Goal: Task Accomplishment & Management: Manage account settings

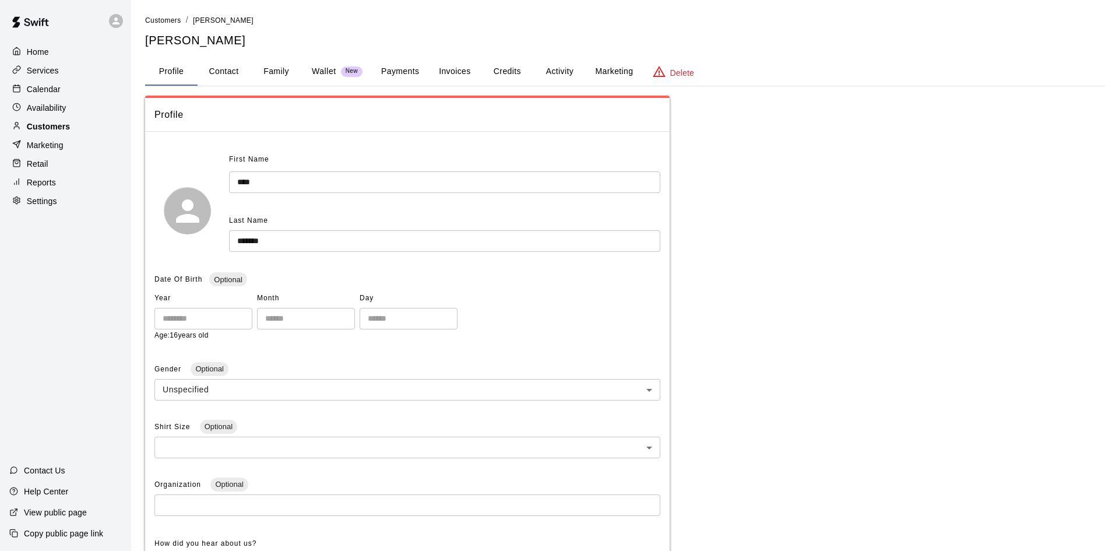
click at [56, 124] on p "Customers" at bounding box center [48, 127] width 43 height 12
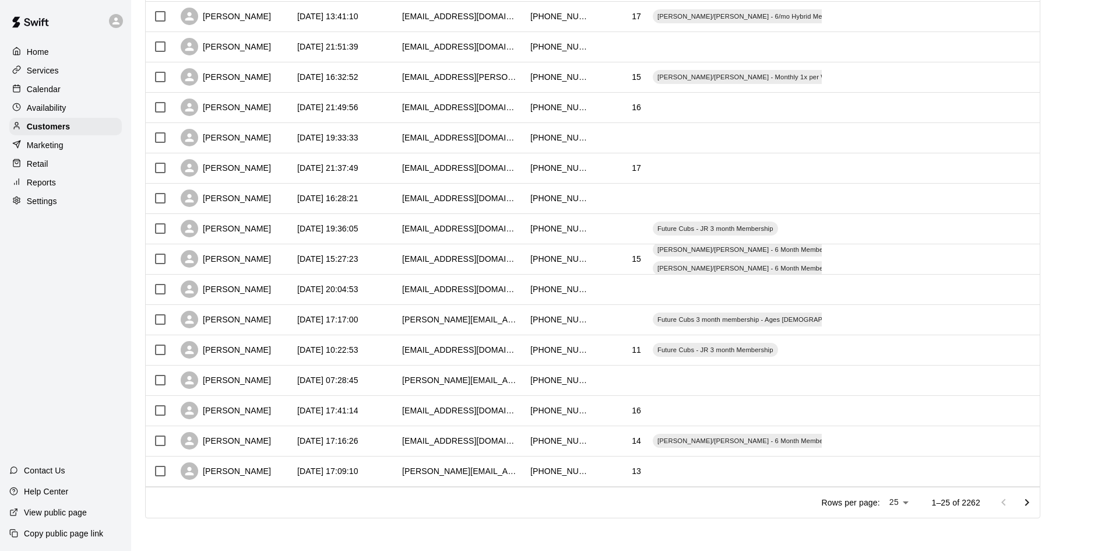
scroll to position [455, 0]
click at [281, 451] on div "[PERSON_NAME]" at bounding box center [233, 441] width 117 height 30
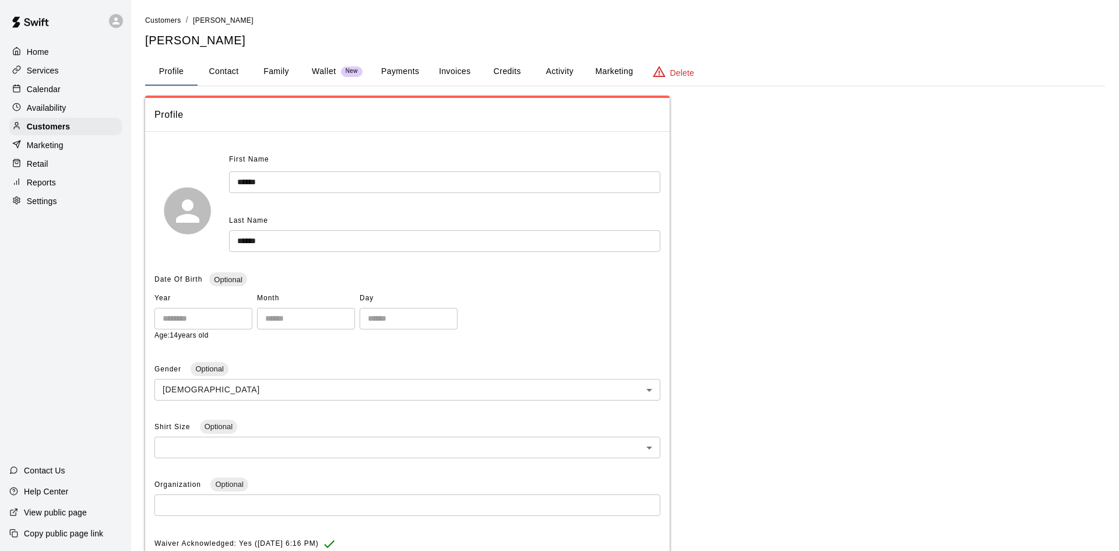
click at [565, 59] on button "Activity" at bounding box center [559, 72] width 52 height 28
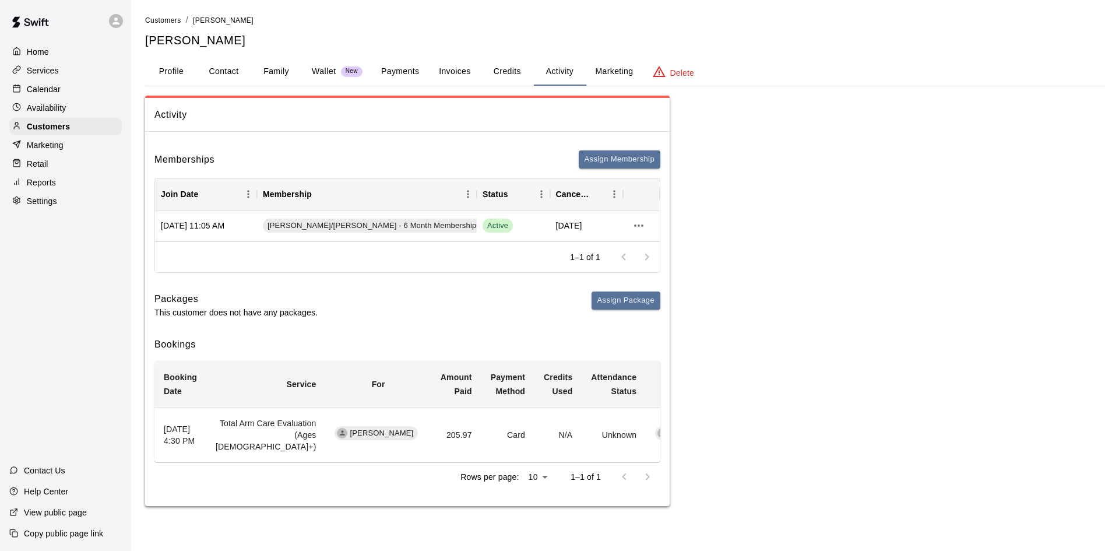
click at [55, 90] on p "Calendar" at bounding box center [44, 89] width 34 height 12
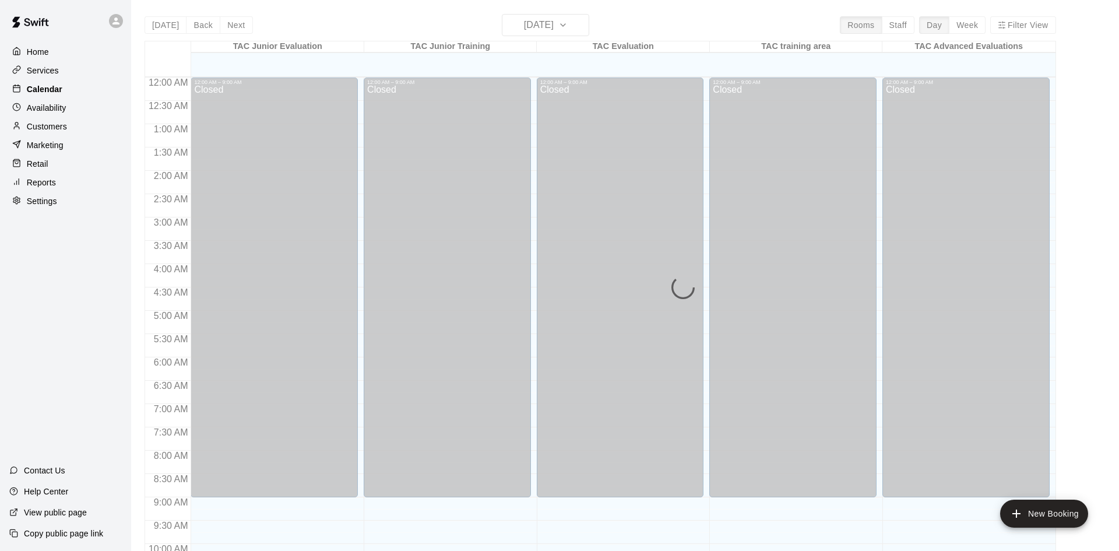
scroll to position [538, 0]
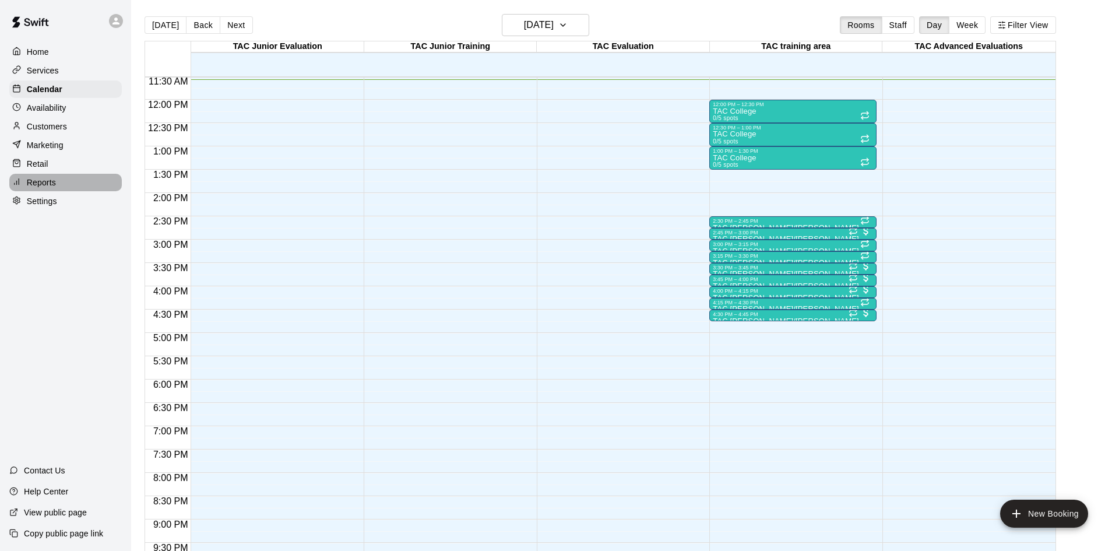
click at [58, 174] on div "Reports" at bounding box center [65, 182] width 113 height 17
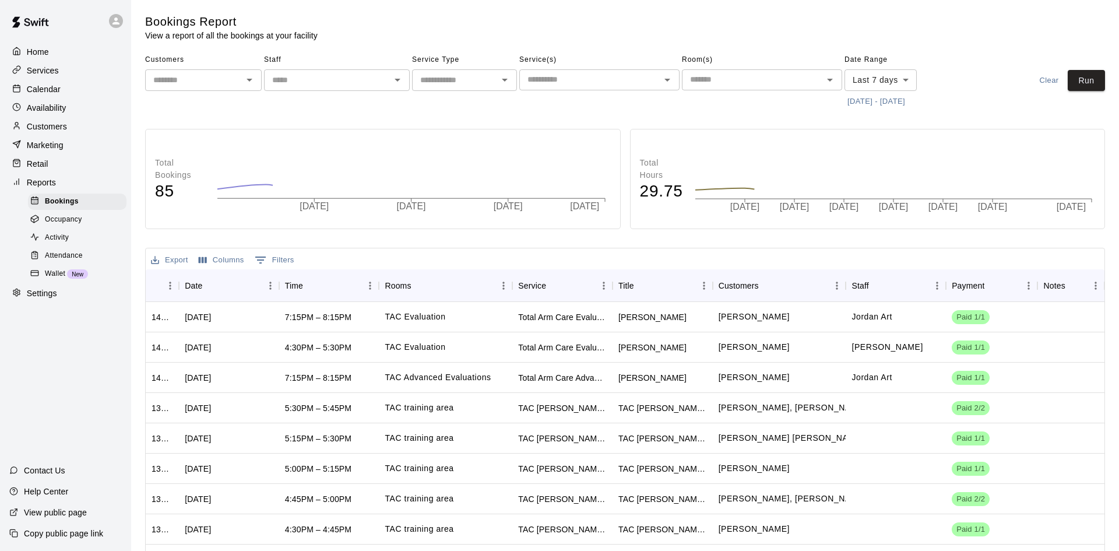
click at [64, 249] on div "Attendance" at bounding box center [77, 256] width 99 height 16
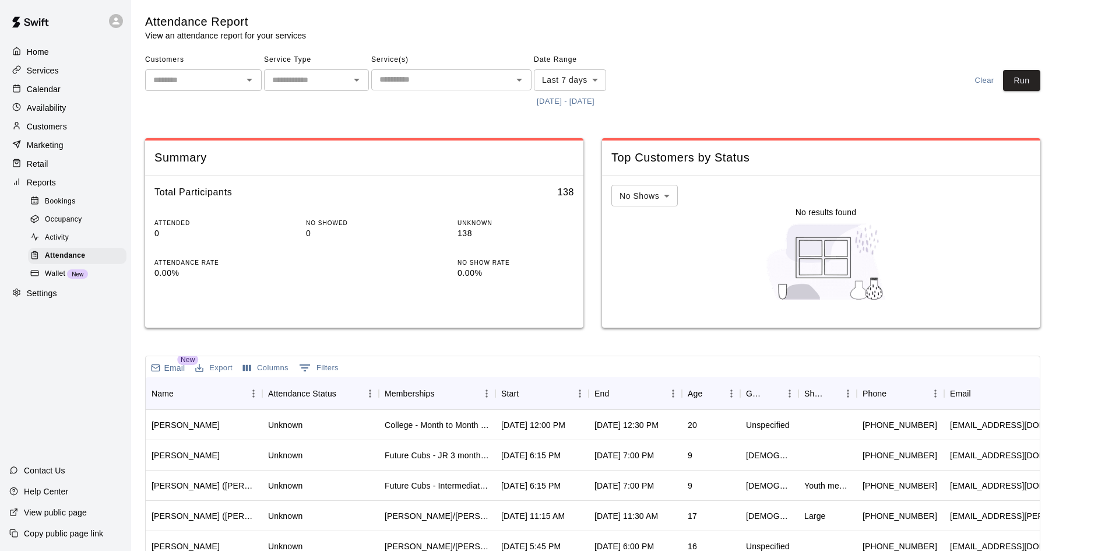
click at [598, 102] on button "[DATE] - [DATE]" at bounding box center [566, 102] width 64 height 18
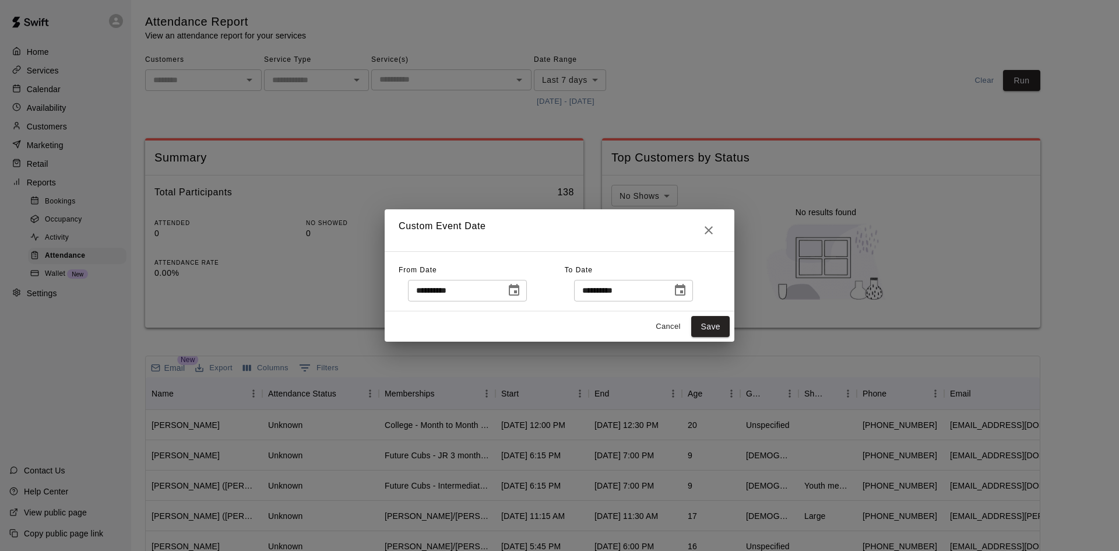
click at [519, 295] on icon "Choose date, selected date is Sep 12, 2025" at bounding box center [514, 290] width 10 height 12
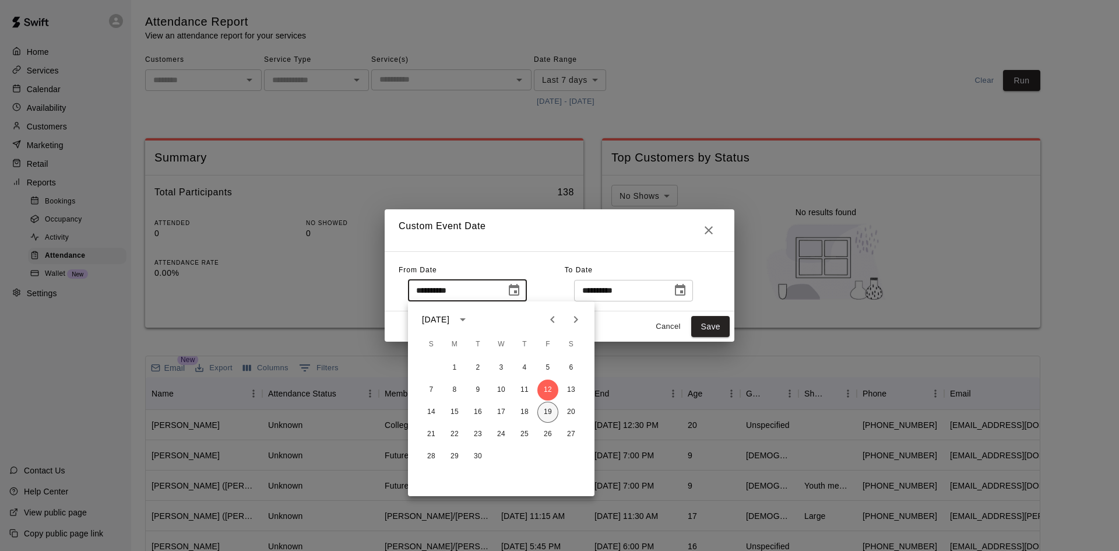
click at [552, 409] on button "19" at bounding box center [548, 412] width 21 height 21
type input "**********"
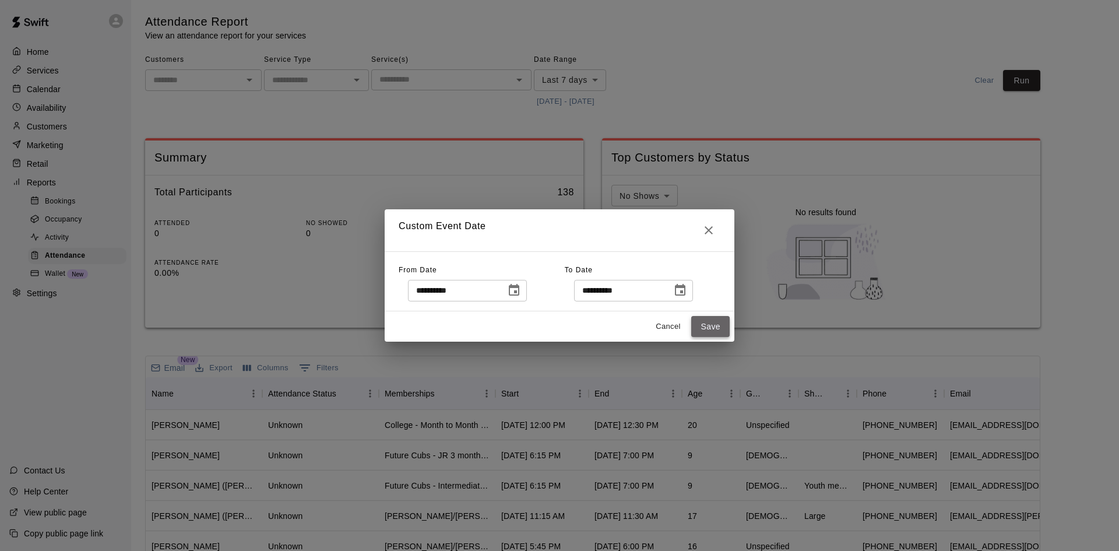
click at [713, 321] on button "Save" at bounding box center [710, 327] width 38 height 22
type input "******"
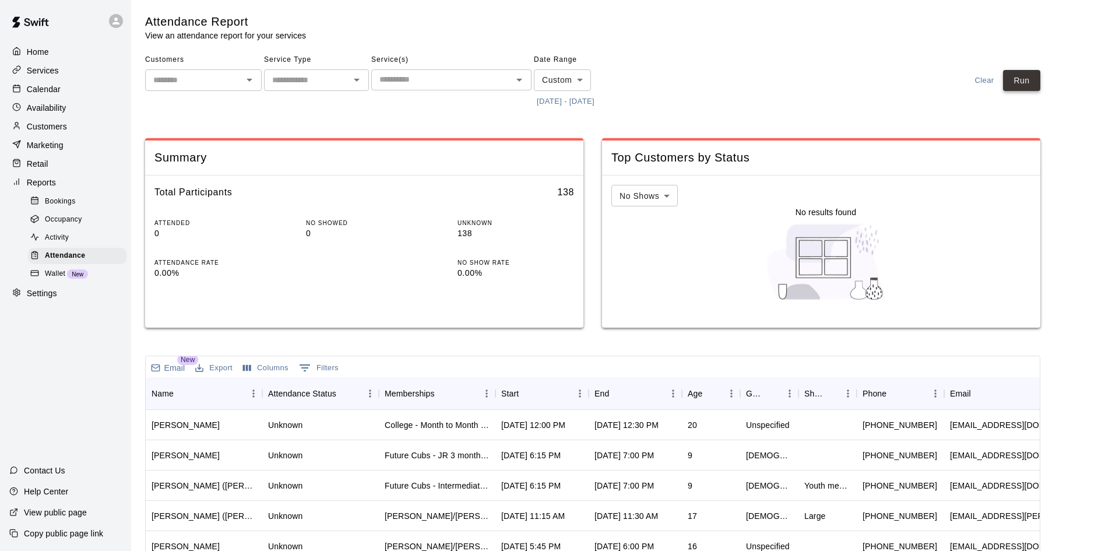
click at [1013, 80] on button "Run" at bounding box center [1021, 81] width 37 height 22
click at [552, 394] on div "Start" at bounding box center [536, 393] width 70 height 33
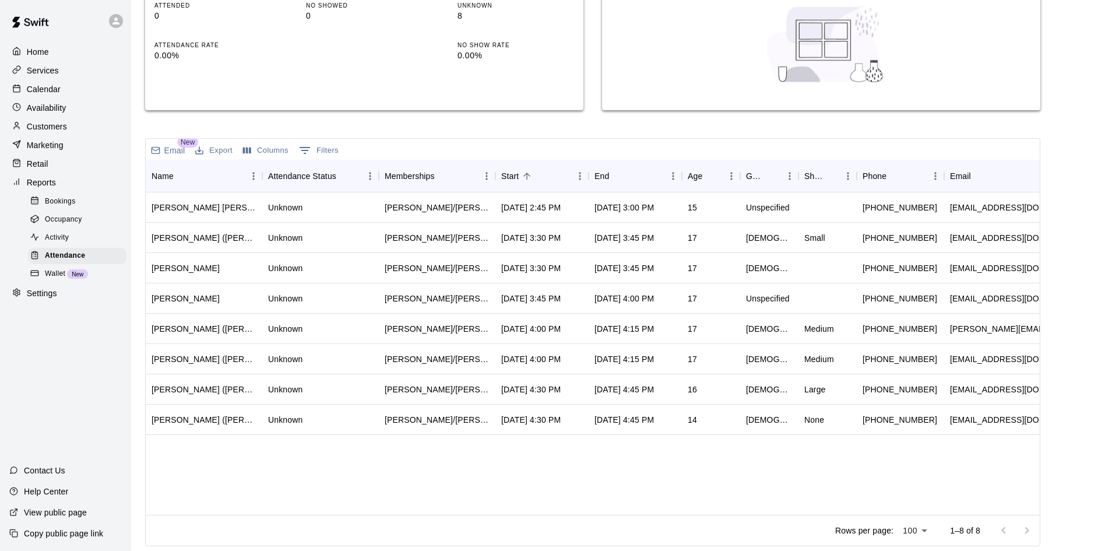
click at [74, 135] on div "Customers" at bounding box center [65, 126] width 113 height 17
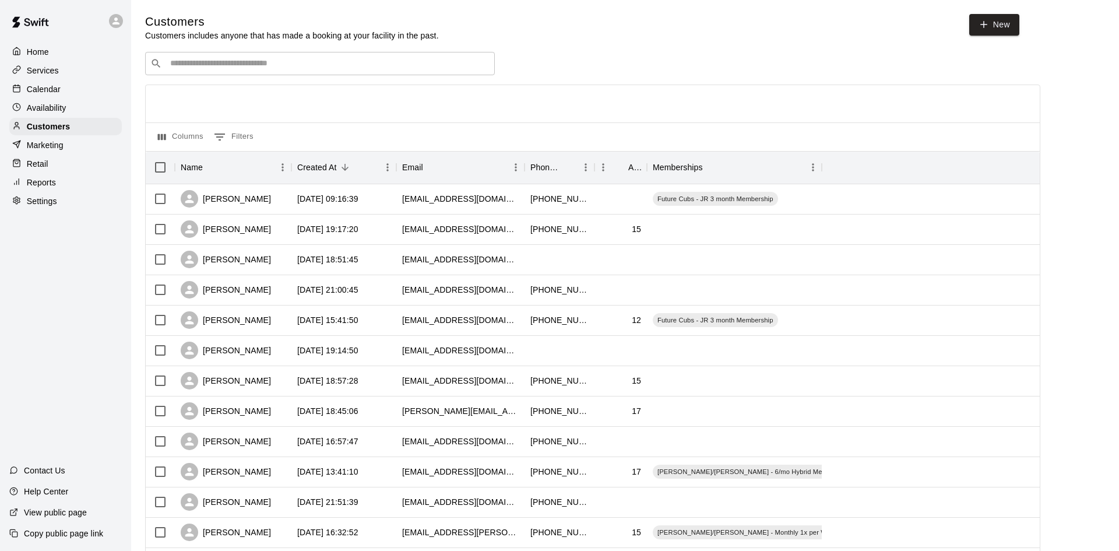
click at [280, 66] on input "Search customers by name or email" at bounding box center [328, 64] width 323 height 12
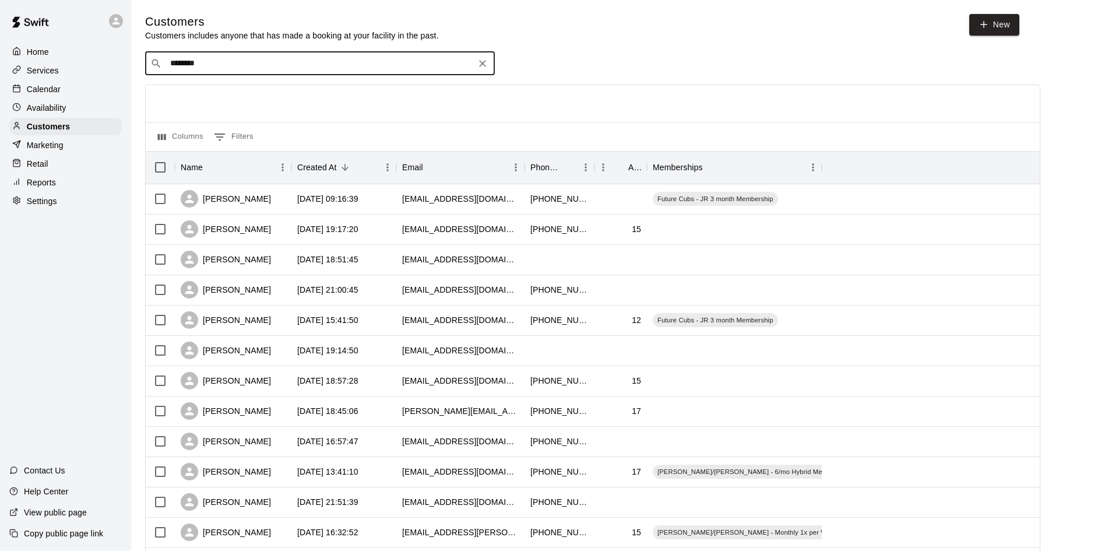
type input "*********"
click at [223, 109] on div "[PERSON_NAME] [EMAIL_ADDRESS][DOMAIN_NAME]" at bounding box center [320, 94] width 350 height 37
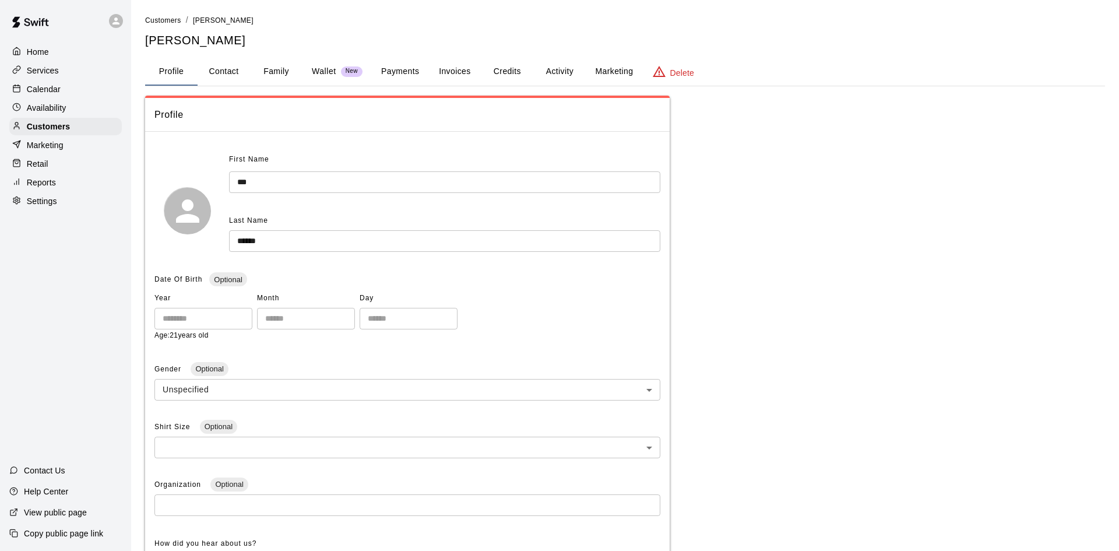
click at [226, 77] on button "Contact" at bounding box center [224, 72] width 52 height 28
select select "**"
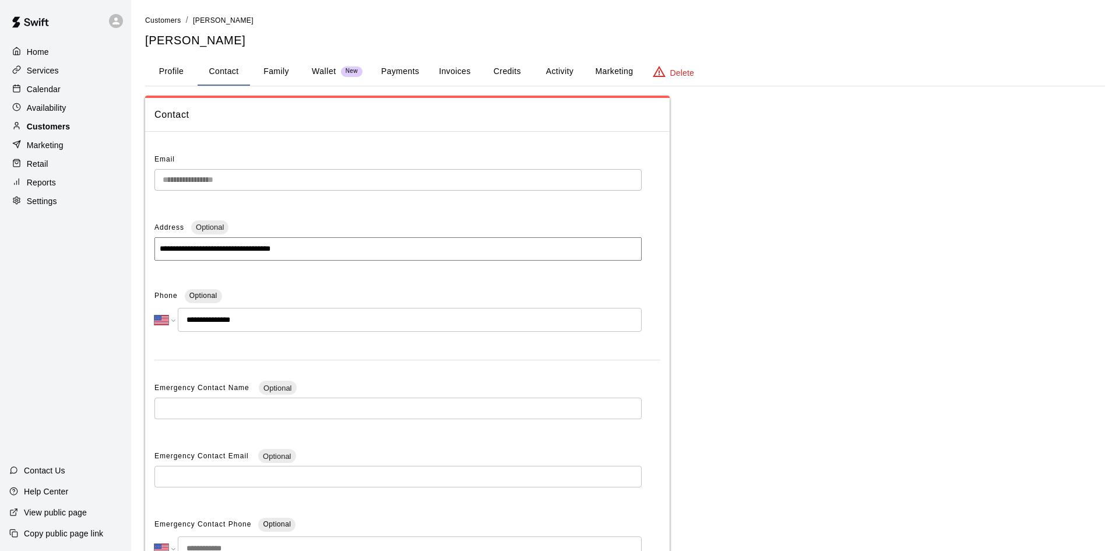
click at [64, 124] on p "Customers" at bounding box center [48, 127] width 43 height 12
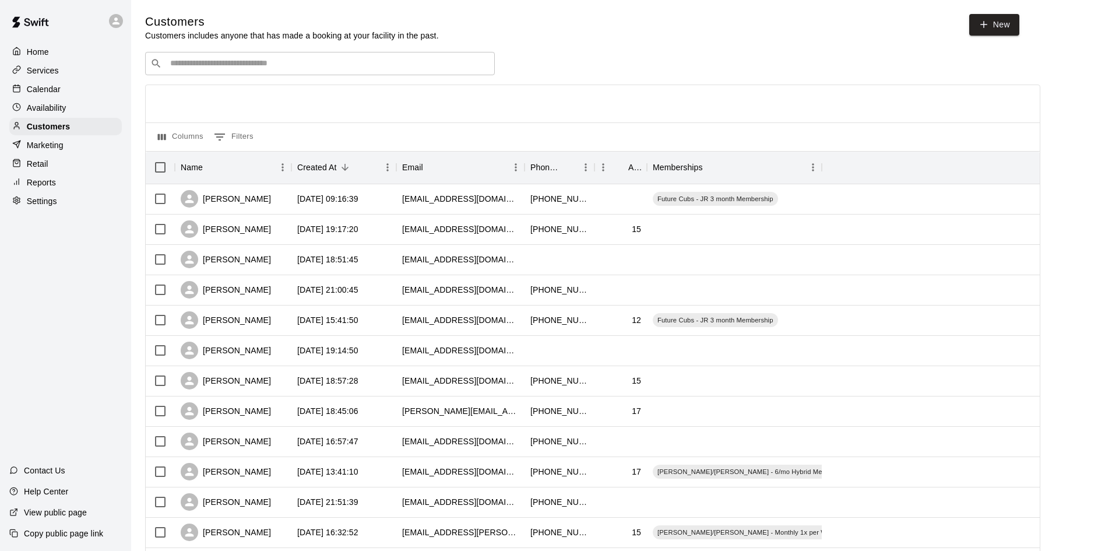
click at [248, 69] on div "​ ​" at bounding box center [320, 63] width 350 height 23
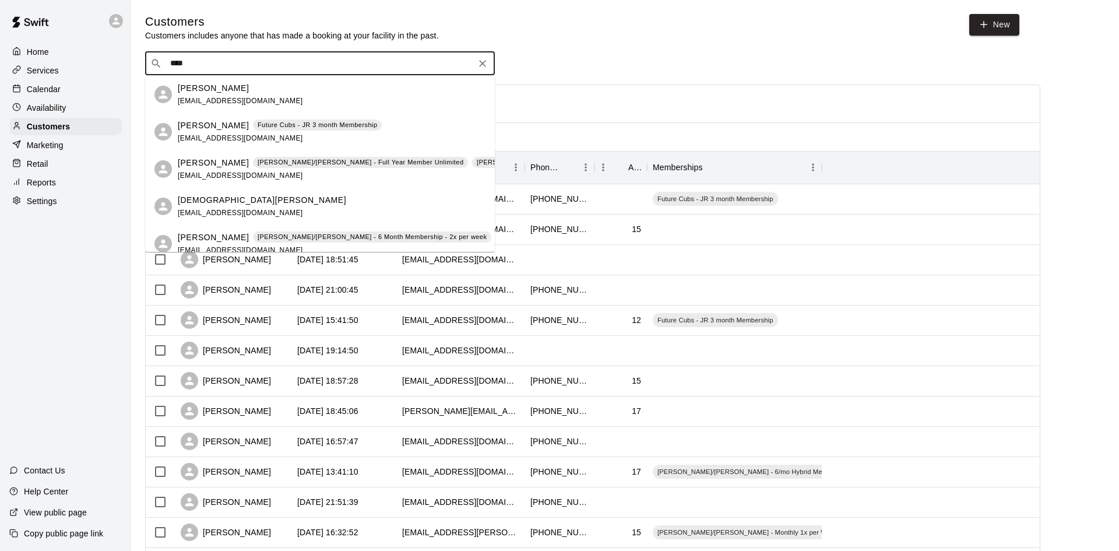
type input "*****"
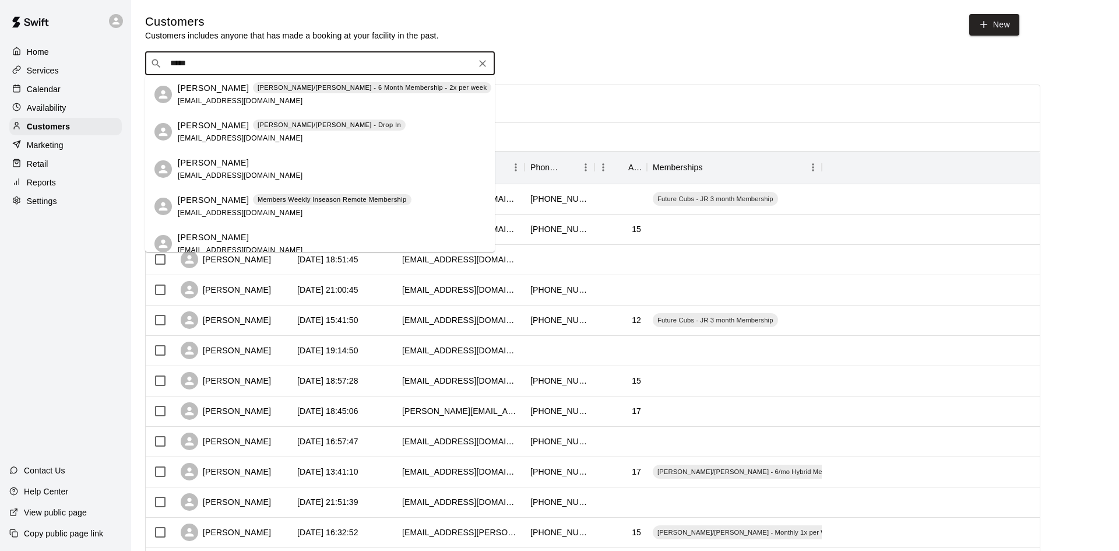
click at [262, 208] on div "[PERSON_NAME] Members Weekly Inseason Remote Membership [EMAIL_ADDRESS][DOMAIN_…" at bounding box center [295, 206] width 234 height 25
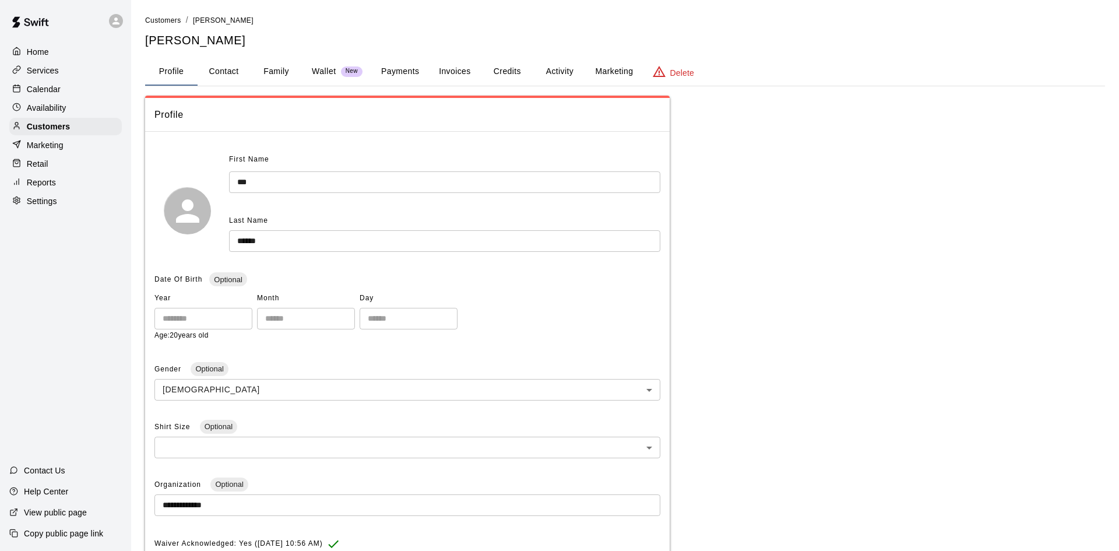
click at [551, 76] on button "Activity" at bounding box center [559, 72] width 52 height 28
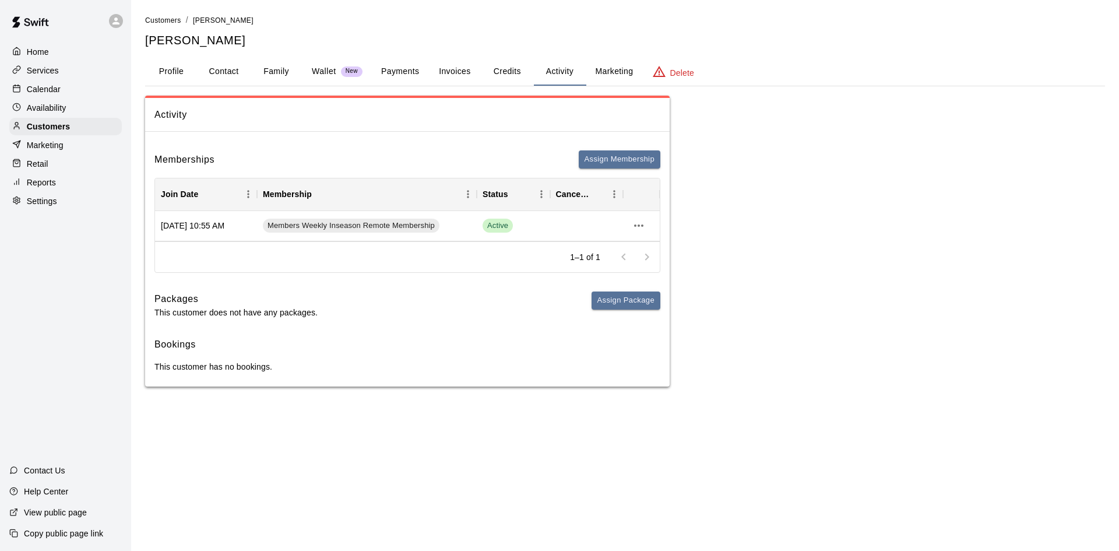
click at [494, 71] on button "Credits" at bounding box center [507, 72] width 52 height 28
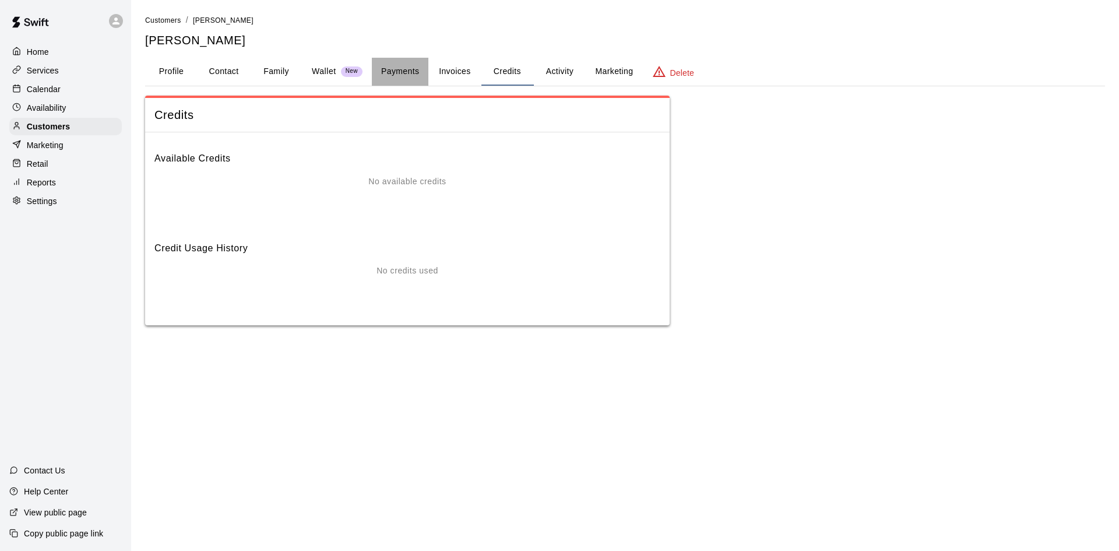
click at [402, 82] on button "Payments" at bounding box center [400, 72] width 57 height 28
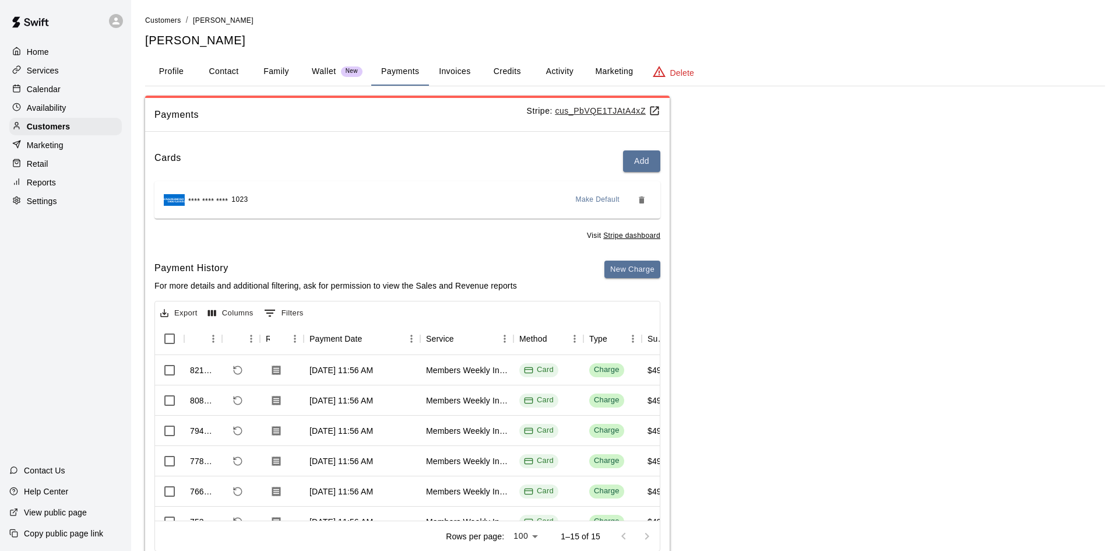
click at [57, 108] on p "Availability" at bounding box center [47, 108] width 40 height 12
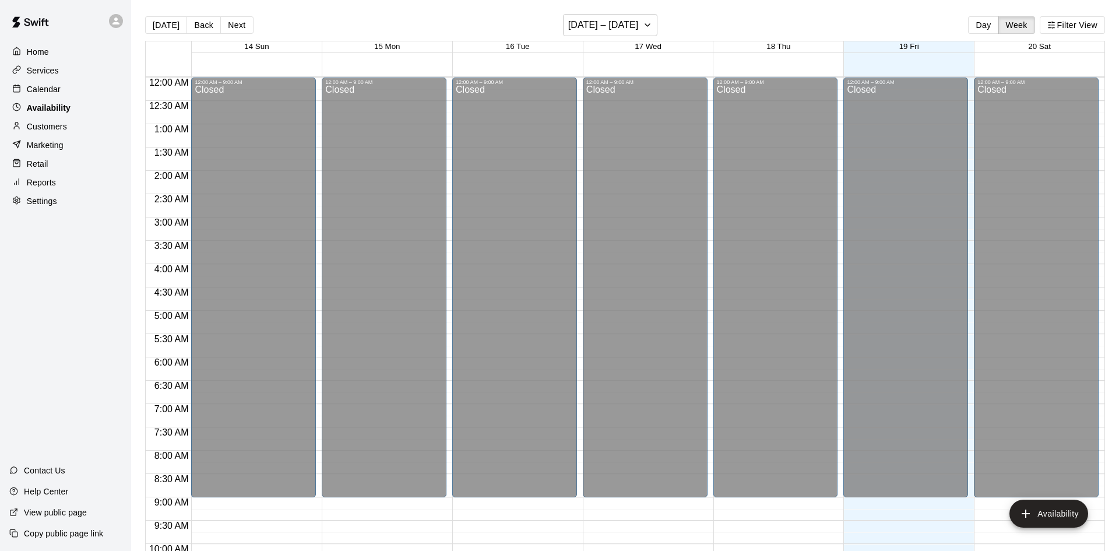
scroll to position [545, 0]
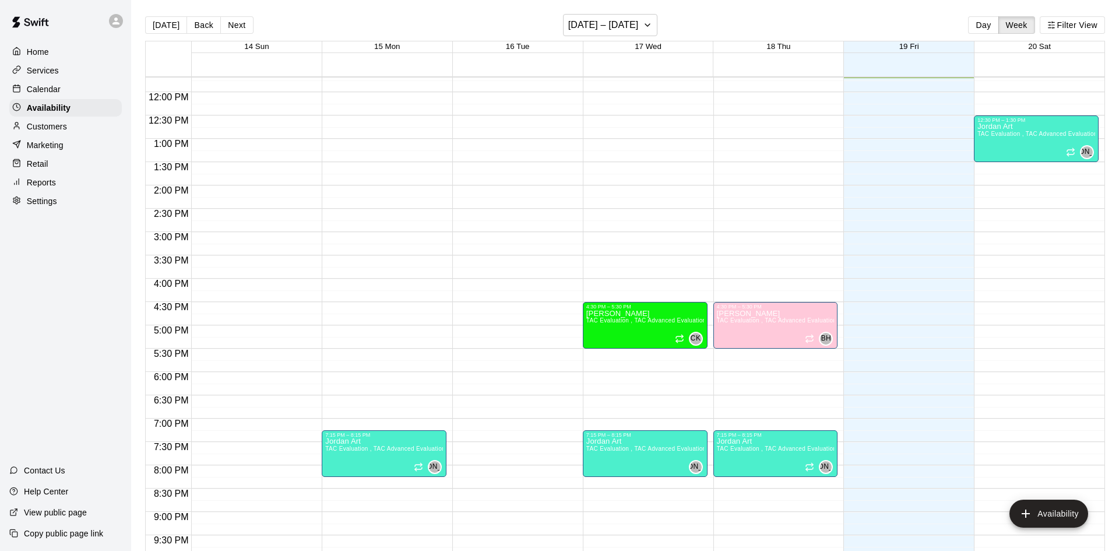
click at [50, 93] on p "Calendar" at bounding box center [44, 89] width 34 height 12
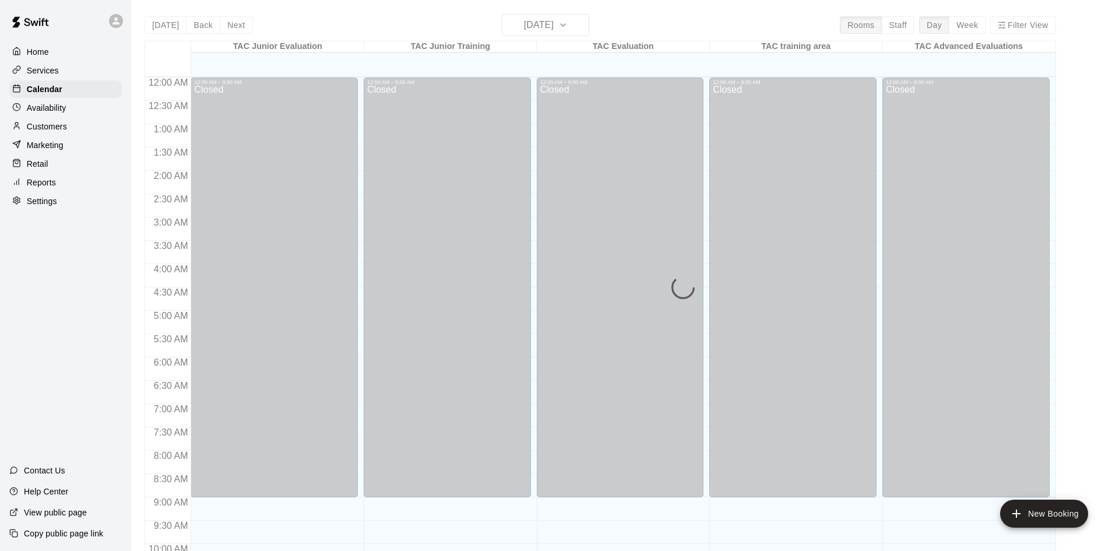
scroll to position [545, 0]
